Goal: Information Seeking & Learning: Understand process/instructions

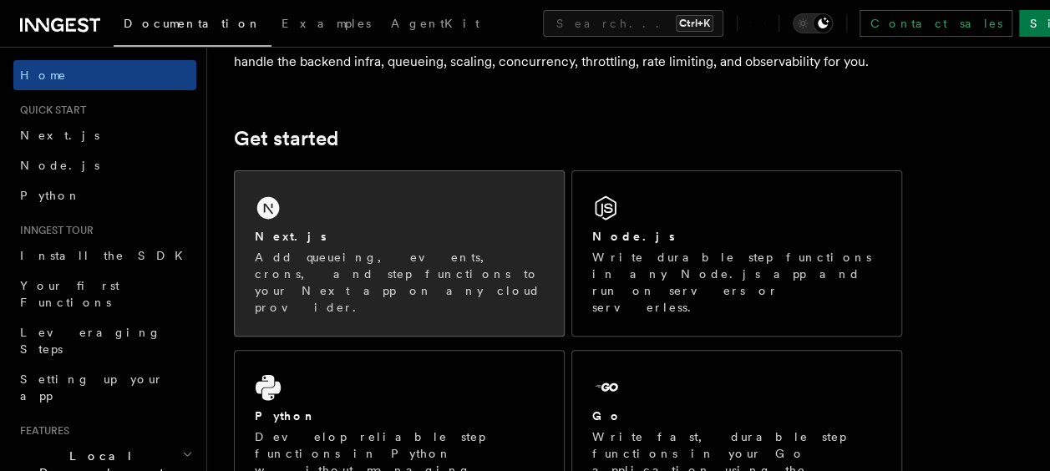
click at [398, 210] on div "Next.js Add queueing, events, crons, and step functions to your Next app on any…" at bounding box center [399, 253] width 329 height 165
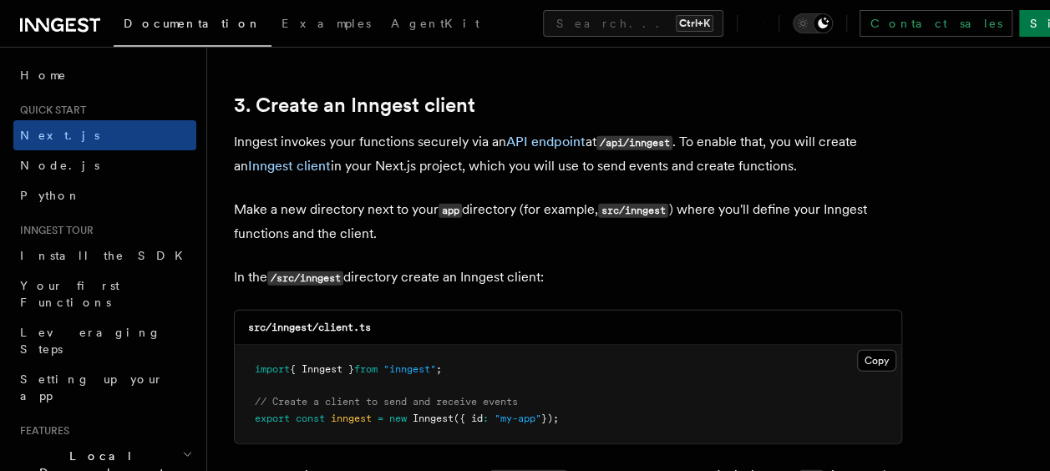
scroll to position [1949, 0]
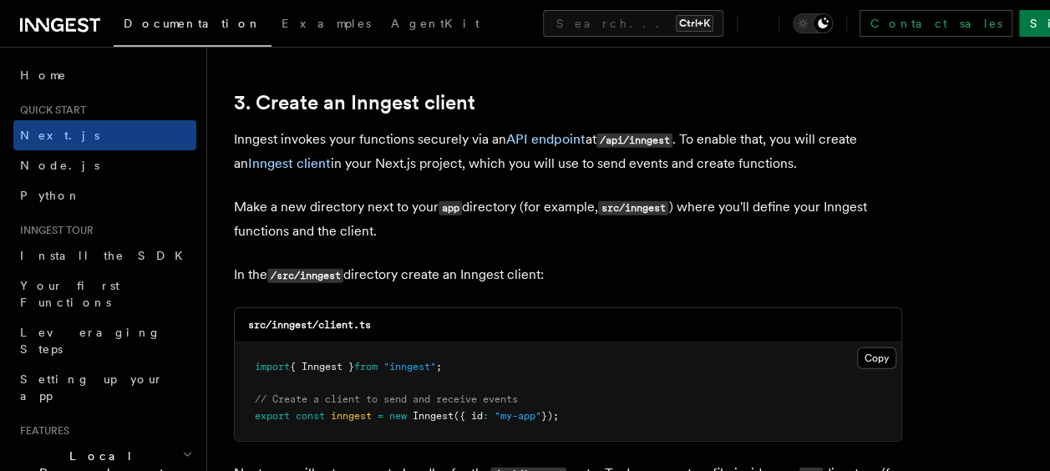
click at [422, 171] on p "Inngest invokes your functions securely via an API endpoint at /api/inngest . T…" at bounding box center [568, 152] width 668 height 48
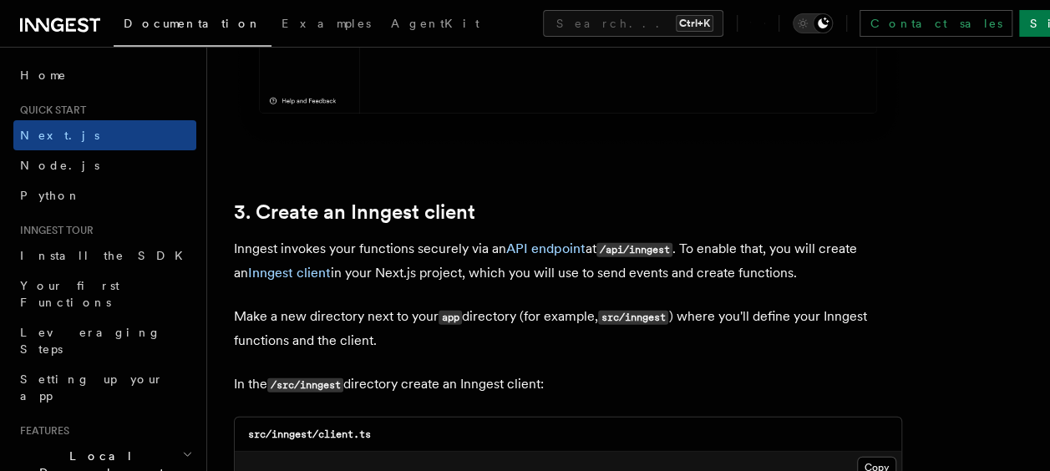
scroll to position [1838, 0]
click at [867, 458] on button "Copy Copied" at bounding box center [876, 469] width 39 height 22
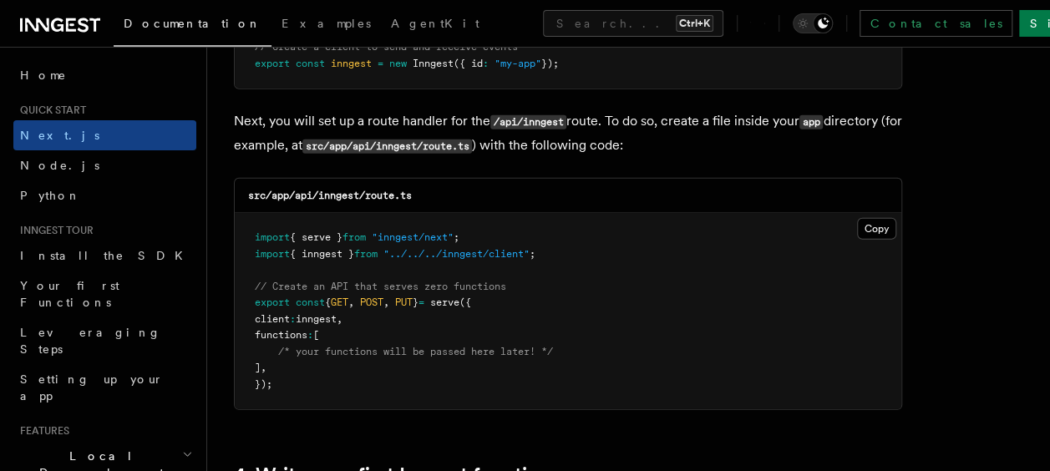
scroll to position [2302, 0]
click at [445, 292] on pre "import { serve } from "inngest/next" ; import { inngest } from "../../../innges…" at bounding box center [568, 310] width 667 height 196
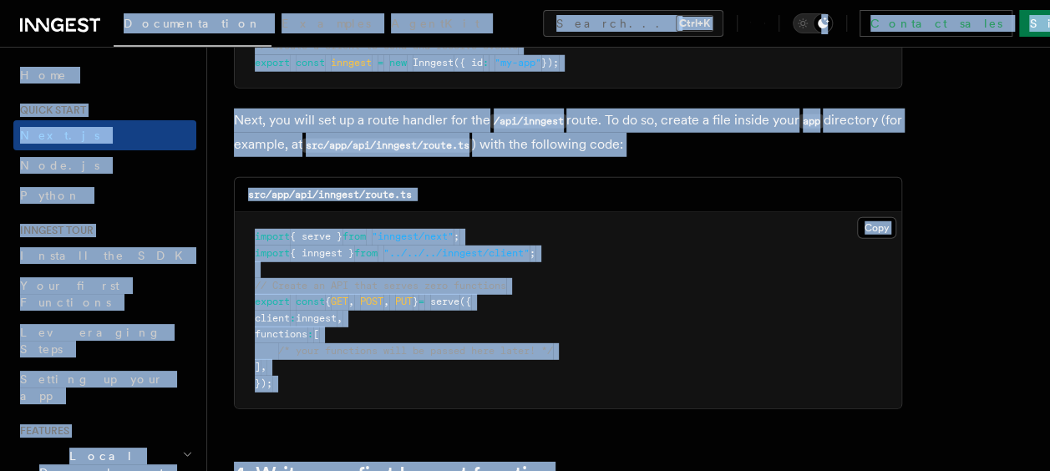
click at [445, 292] on pre "import { serve } from "inngest/next" ; import { inngest } from "../../../innges…" at bounding box center [568, 310] width 667 height 196
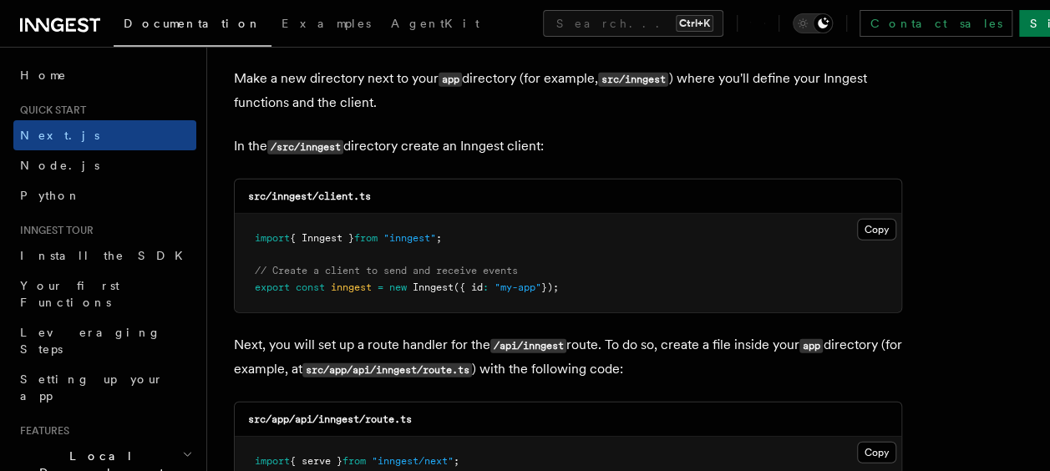
scroll to position [2078, 0]
click at [874, 453] on button "Copy Copied" at bounding box center [876, 452] width 39 height 22
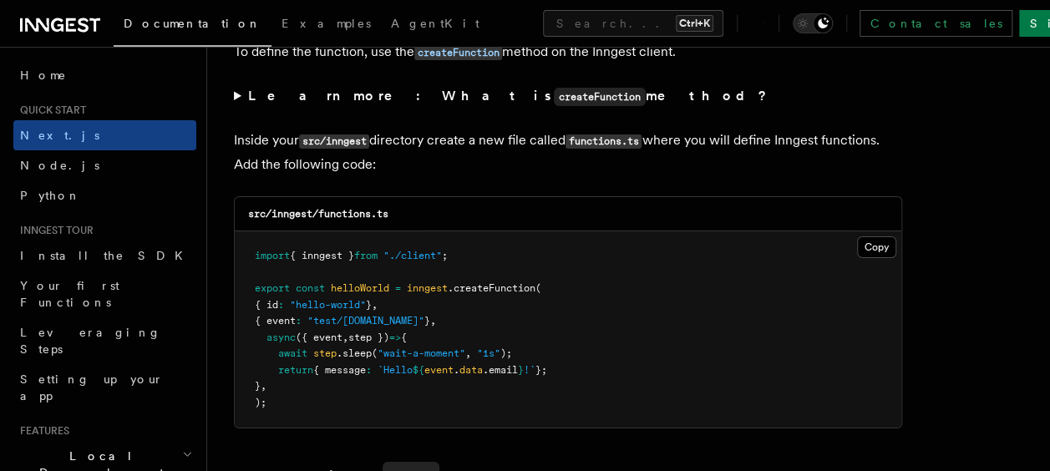
scroll to position [2949, 0]
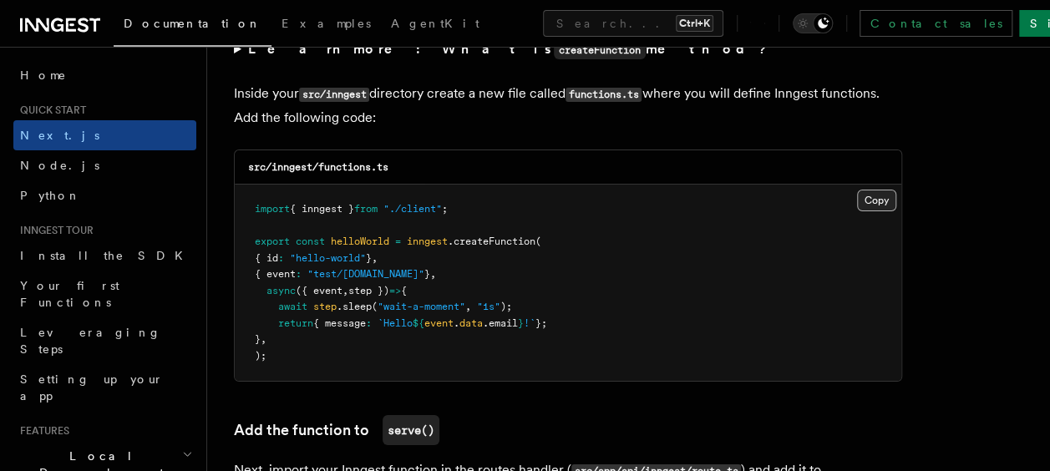
click at [884, 190] on button "Copy Copied" at bounding box center [876, 201] width 39 height 22
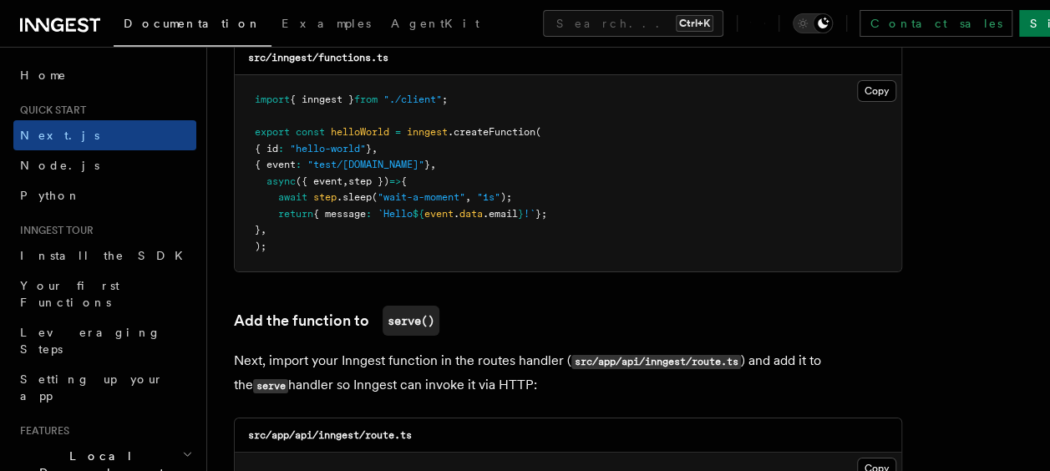
scroll to position [3063, 0]
